Goal: Task Accomplishment & Management: Manage account settings

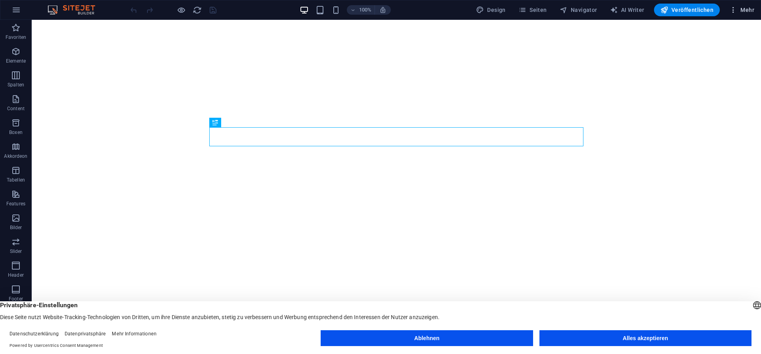
click at [732, 11] on icon "button" at bounding box center [733, 10] width 8 height 8
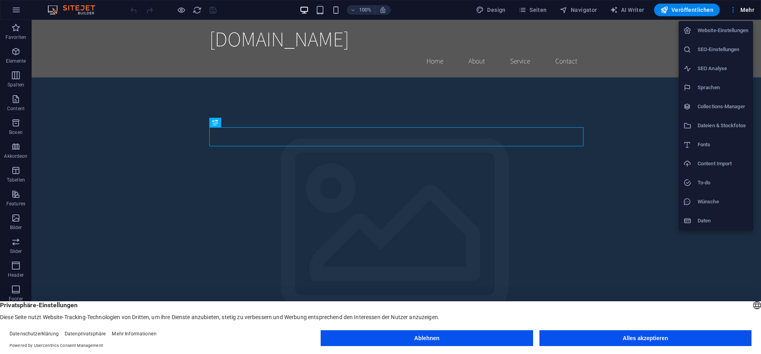
click at [361, 9] on div at bounding box center [380, 177] width 761 height 354
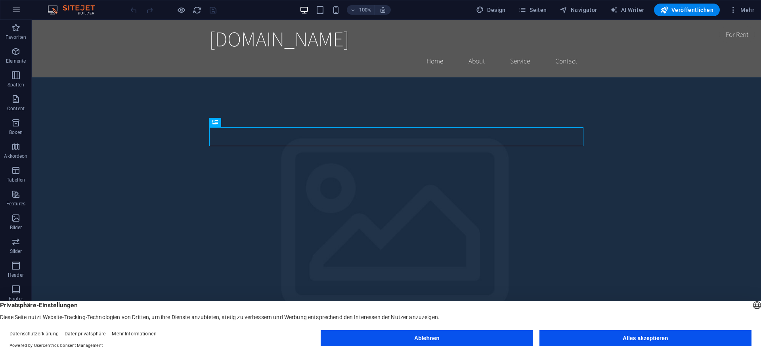
click at [19, 10] on icon "button" at bounding box center [16, 10] width 10 height 10
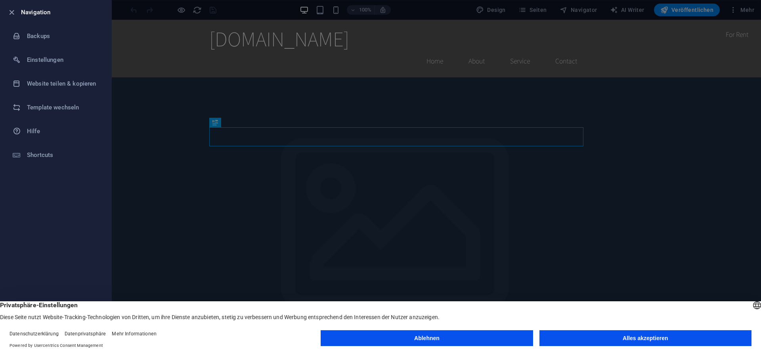
click at [166, 227] on div at bounding box center [380, 177] width 761 height 354
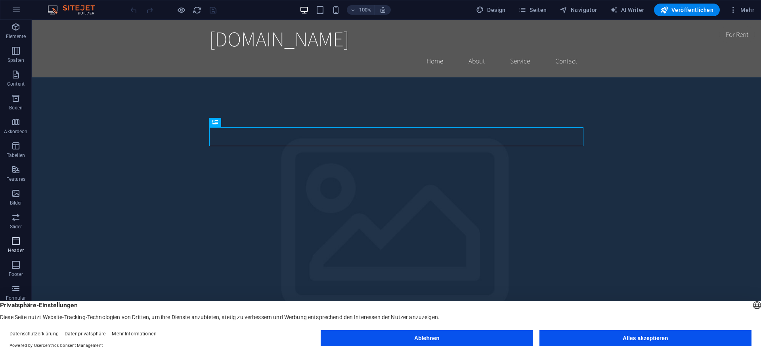
scroll to position [35, 0]
click at [82, 8] on img at bounding box center [75, 10] width 59 height 10
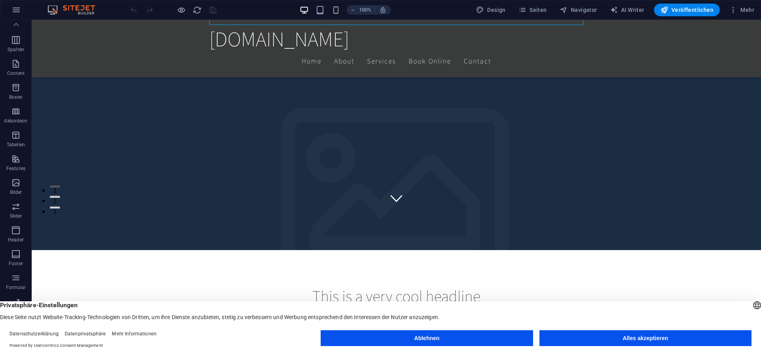
scroll to position [243, 0]
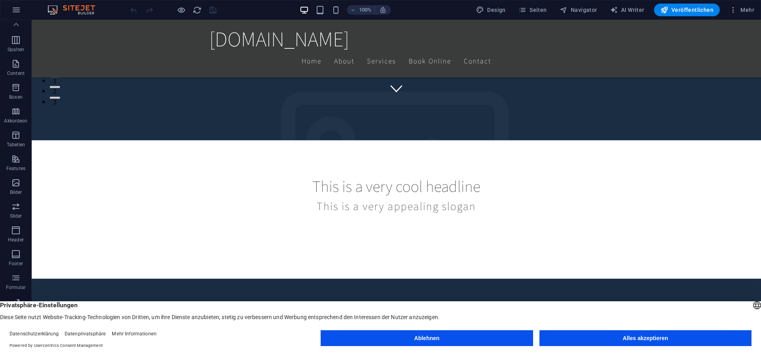
click at [583, 338] on button "Alles akzeptieren" at bounding box center [645, 338] width 212 height 16
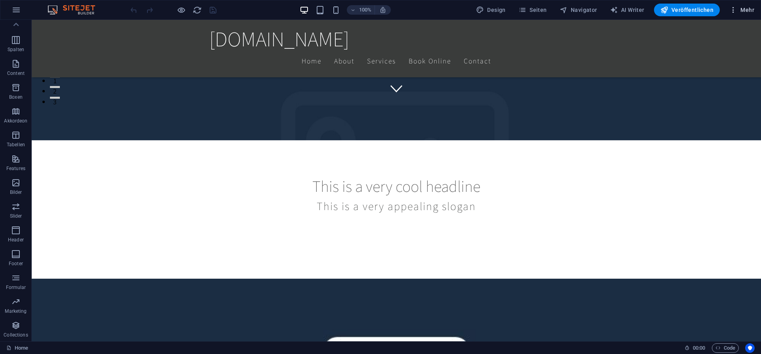
click at [746, 10] on span "Mehr" at bounding box center [741, 10] width 25 height 8
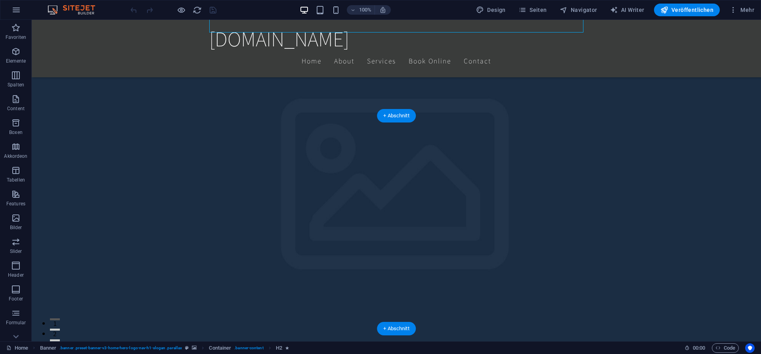
scroll to position [121, 0]
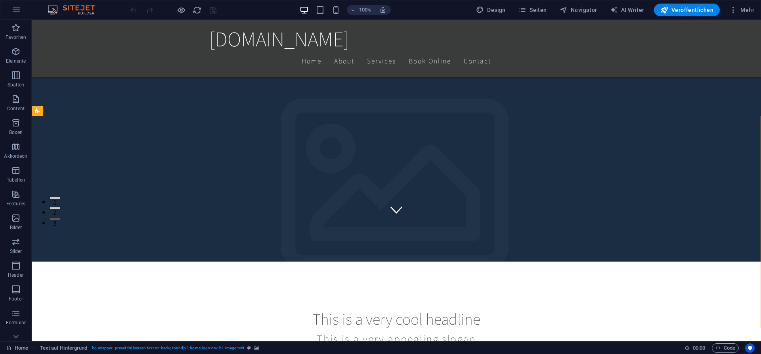
click at [52, 10] on img at bounding box center [75, 10] width 59 height 10
click at [84, 10] on img at bounding box center [75, 10] width 59 height 10
click at [14, 9] on icon "button" at bounding box center [16, 10] width 10 height 10
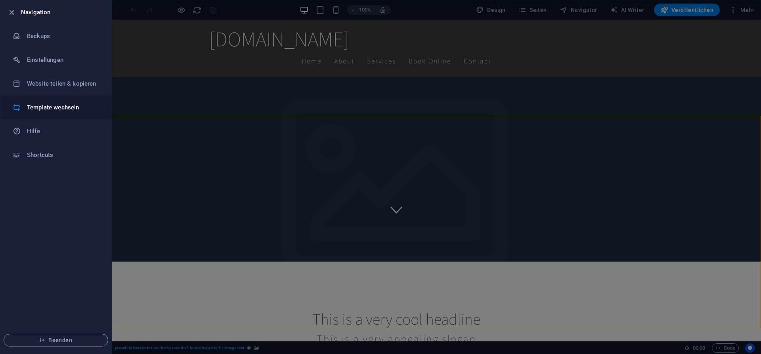
click at [45, 107] on h6 "Template wechseln" at bounding box center [63, 108] width 73 height 10
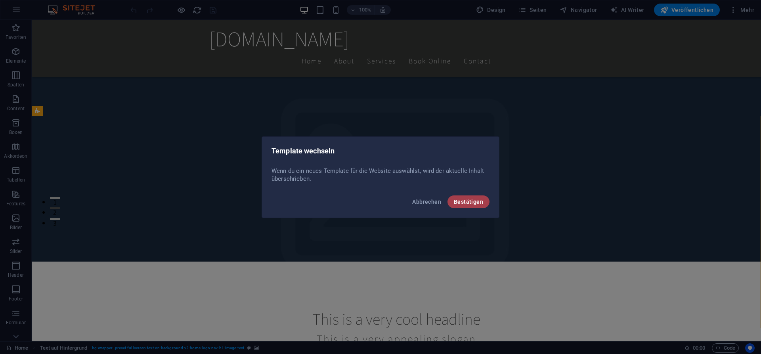
click at [473, 201] on span "Bestätigen" at bounding box center [468, 202] width 29 height 6
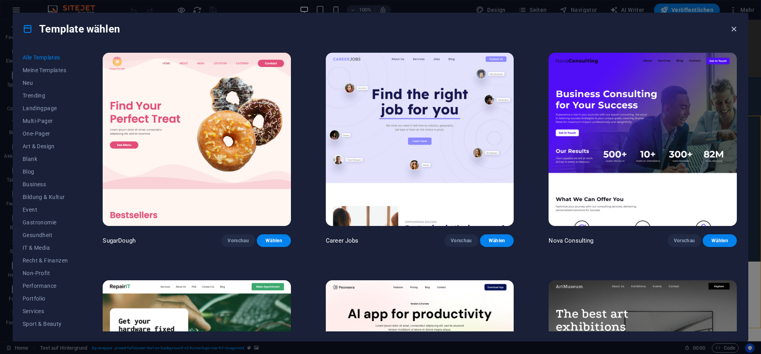
drag, startPoint x: 732, startPoint y: 27, endPoint x: 700, endPoint y: 7, distance: 37.2
click at [732, 27] on icon "button" at bounding box center [733, 29] width 9 height 9
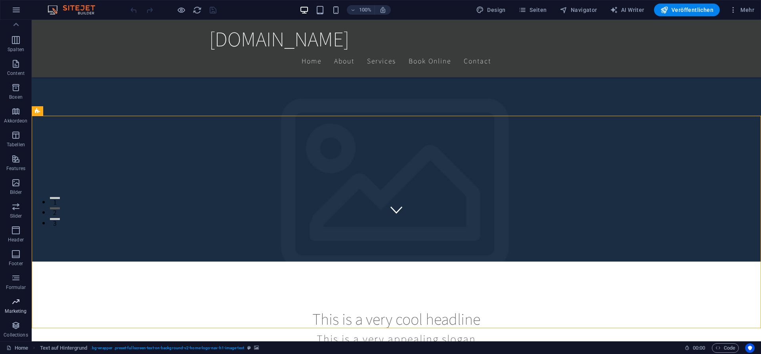
scroll to position [0, 0]
click at [12, 6] on icon "button" at bounding box center [16, 10] width 10 height 10
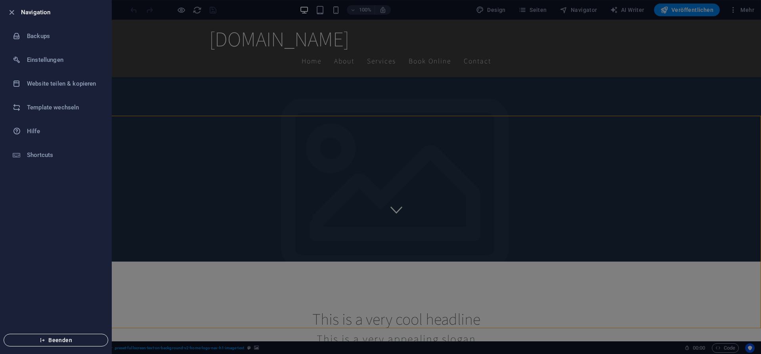
click at [57, 342] on span "Beenden" at bounding box center [55, 340] width 91 height 6
